Goal: Information Seeking & Learning: Learn about a topic

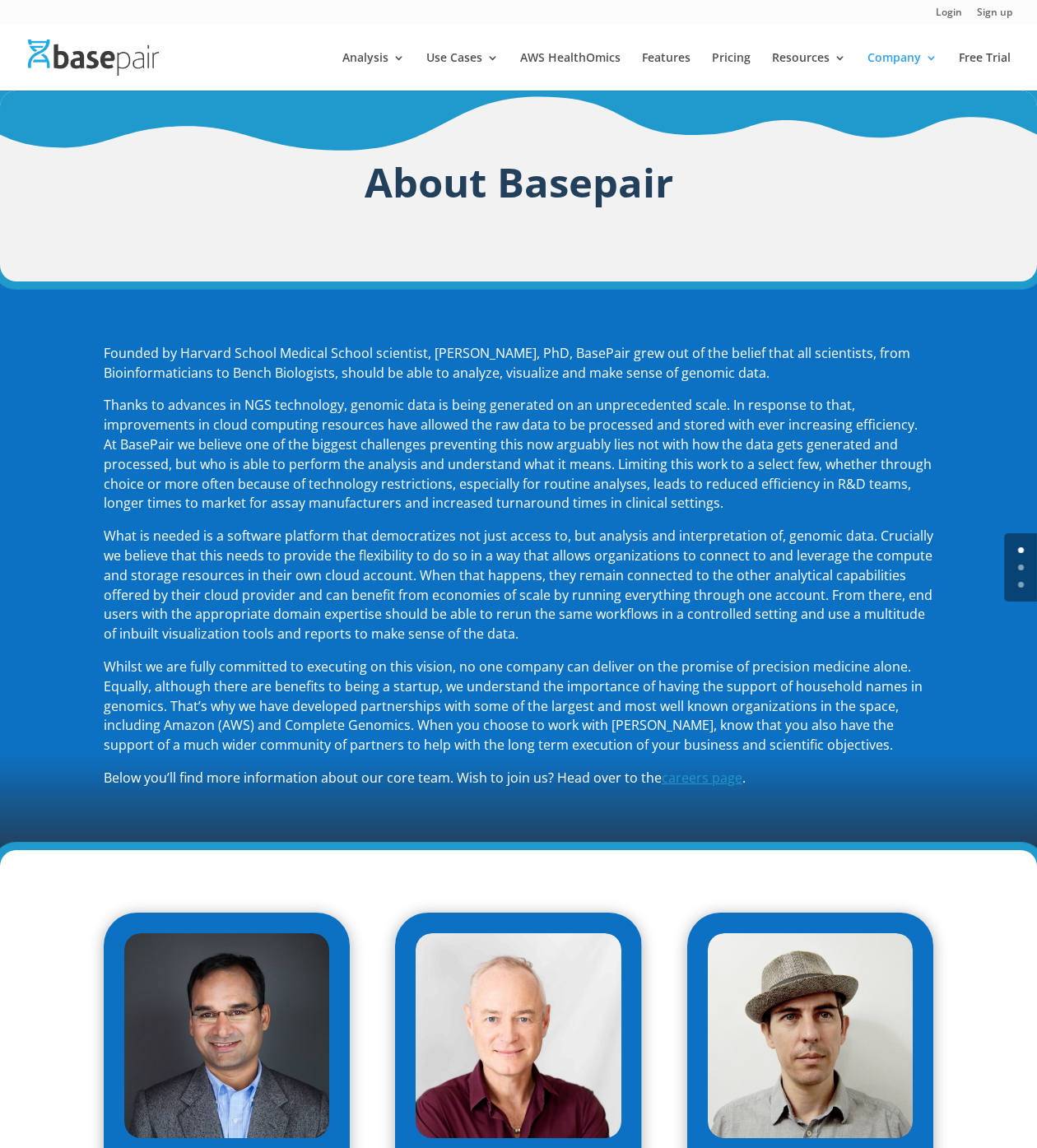
click at [842, 558] on p "What is needed is a software platform that democratizes not just access to, but…" at bounding box center [519, 593] width 830 height 131
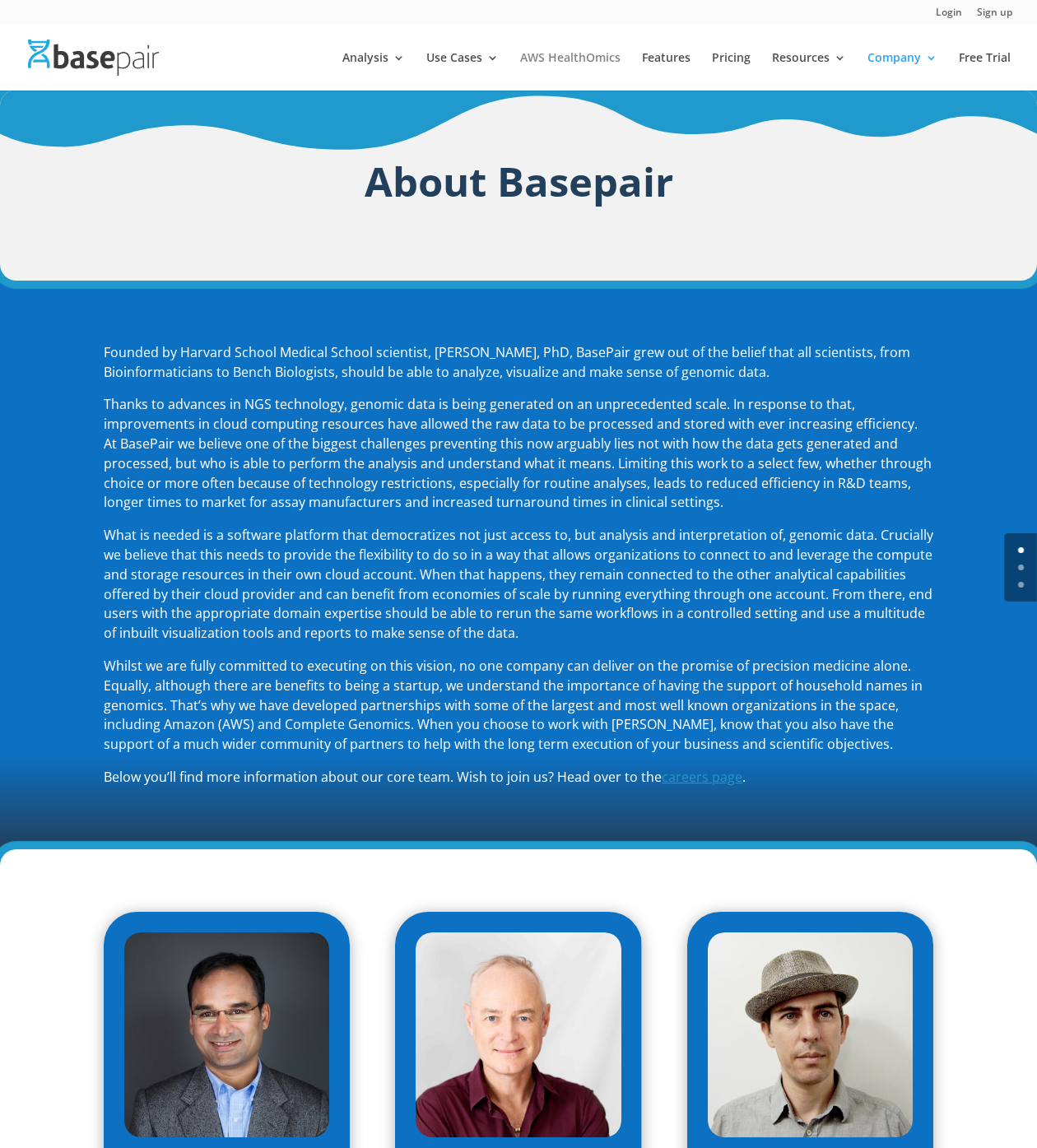
click at [546, 52] on link "AWS HealthOmics" at bounding box center [570, 71] width 100 height 39
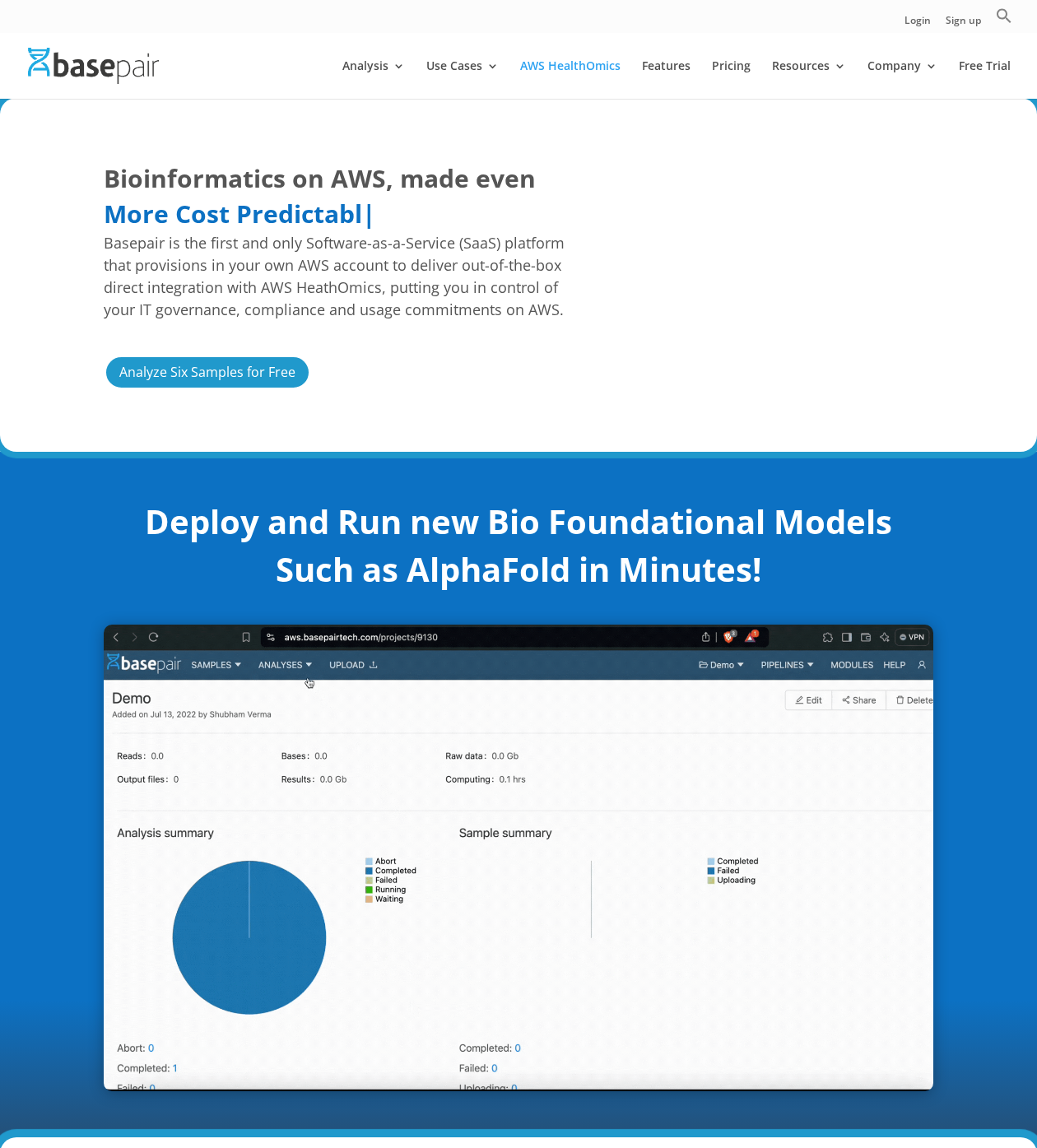
click at [389, 312] on span "Basepair is the first and only Software-as-a-Service (SaaS) platform that provi…" at bounding box center [344, 276] width 480 height 89
